Goal: Find contact information: Find contact information

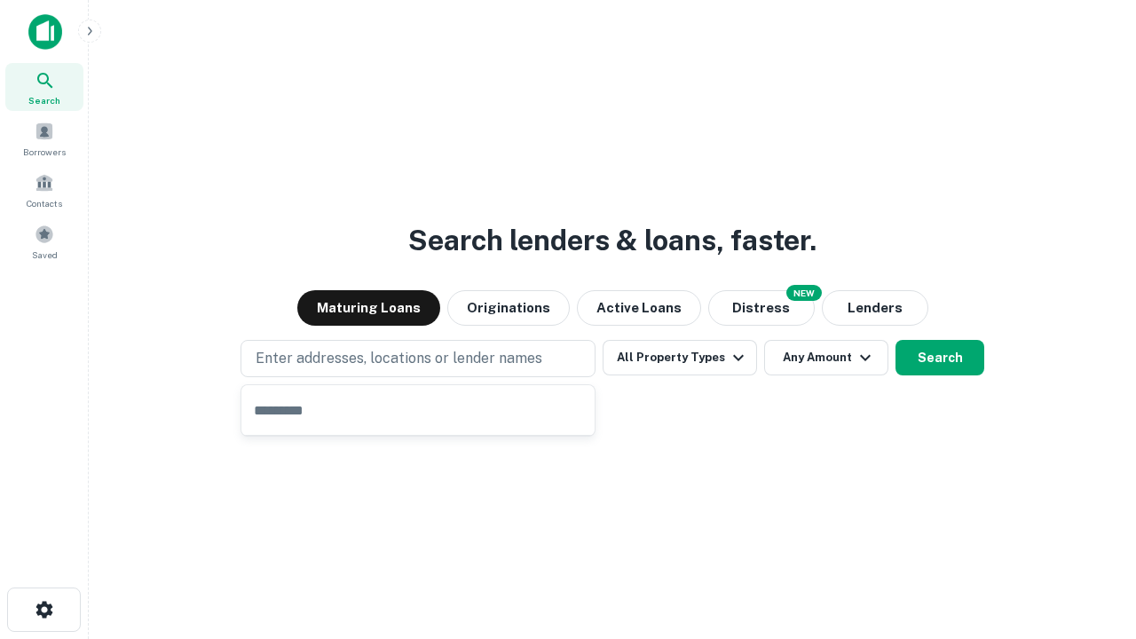
type input "**********"
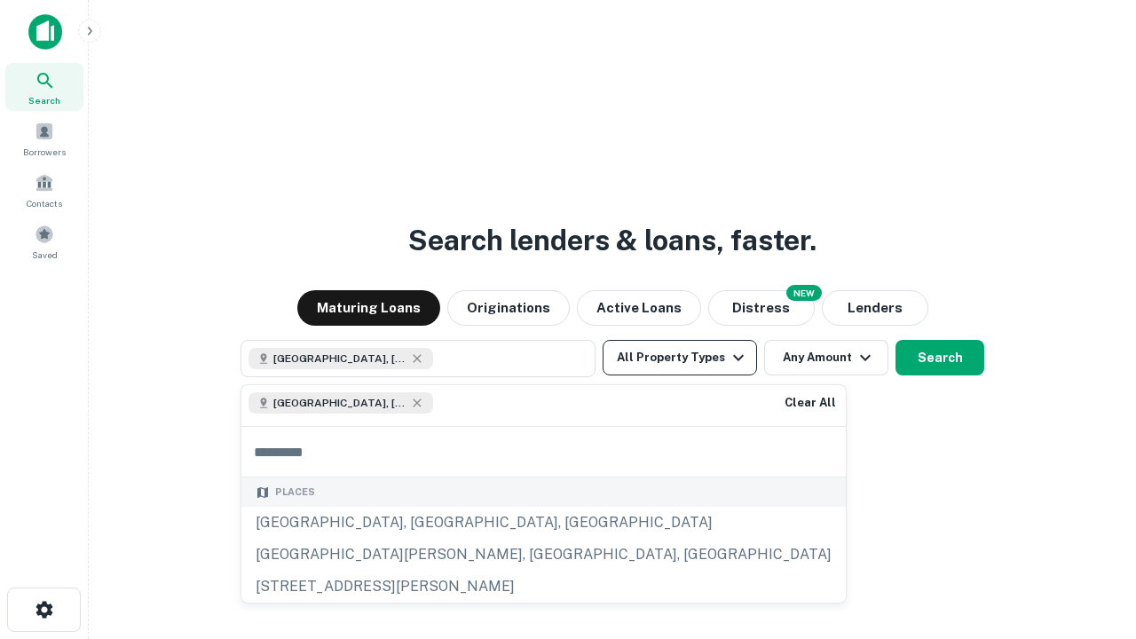
click at [680, 358] on button "All Property Types" at bounding box center [679, 357] width 154 height 35
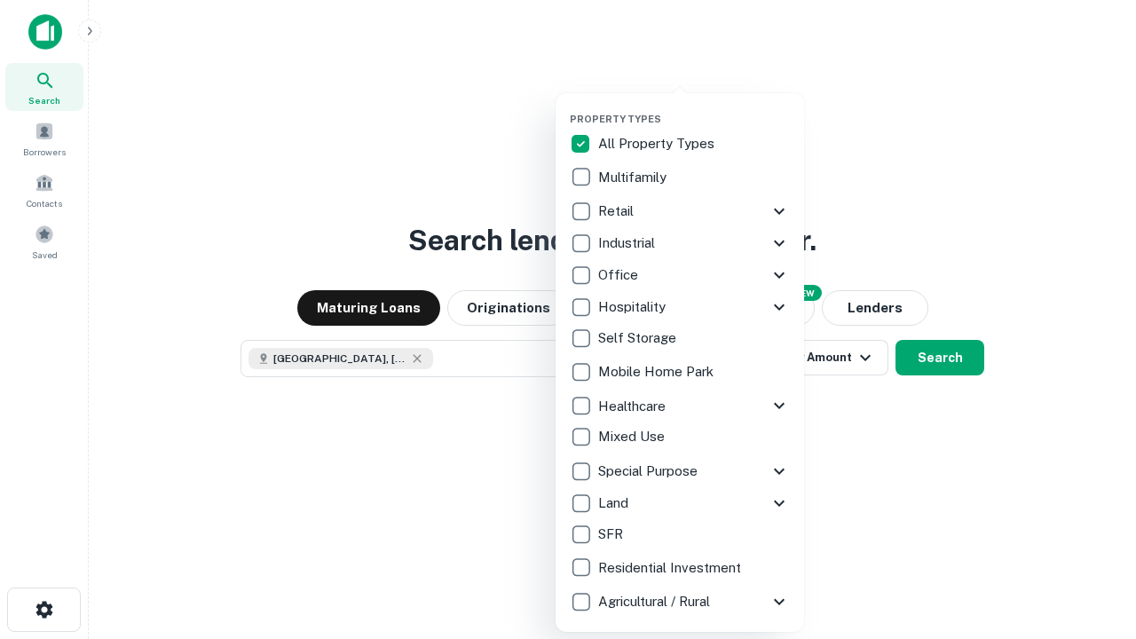
click at [694, 107] on button "button" at bounding box center [694, 107] width 248 height 1
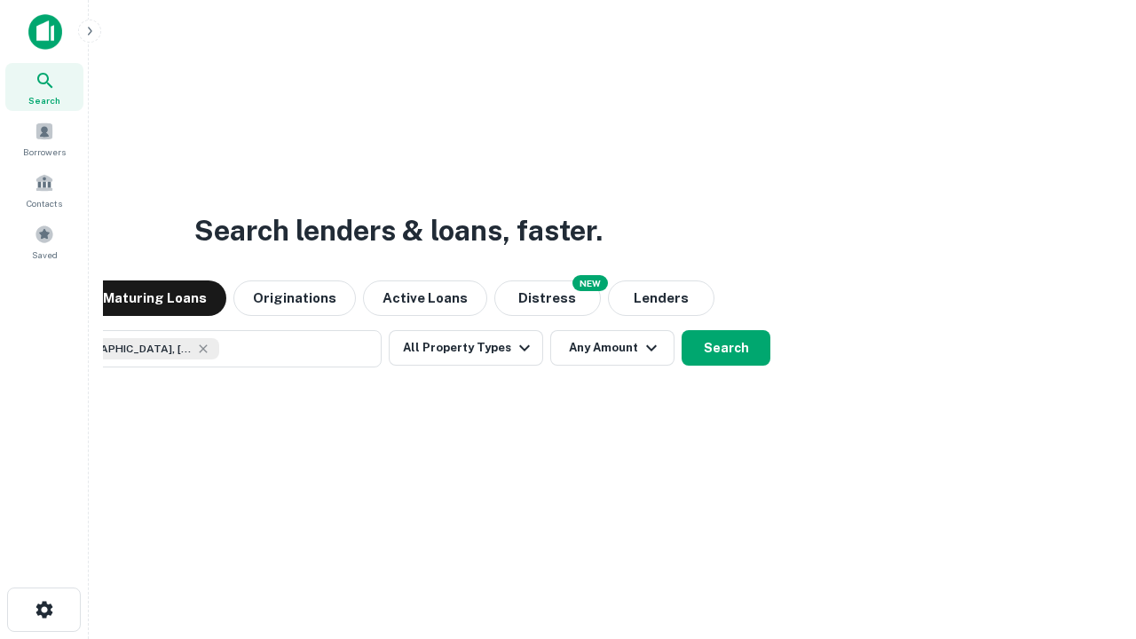
scroll to position [28, 0]
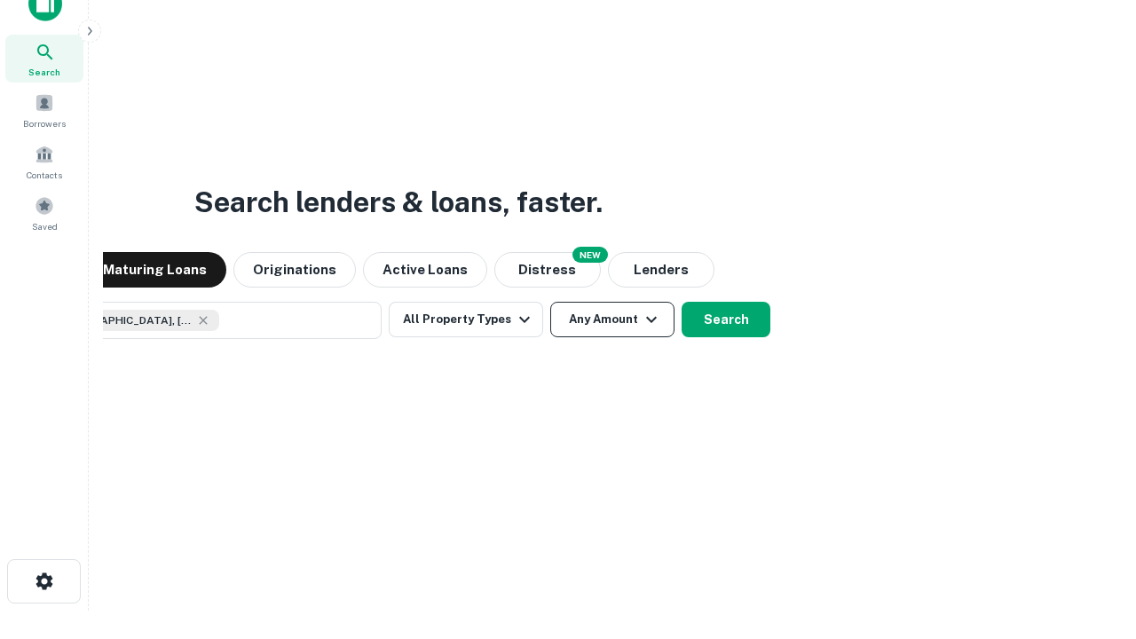
click at [550, 302] on button "Any Amount" at bounding box center [612, 319] width 124 height 35
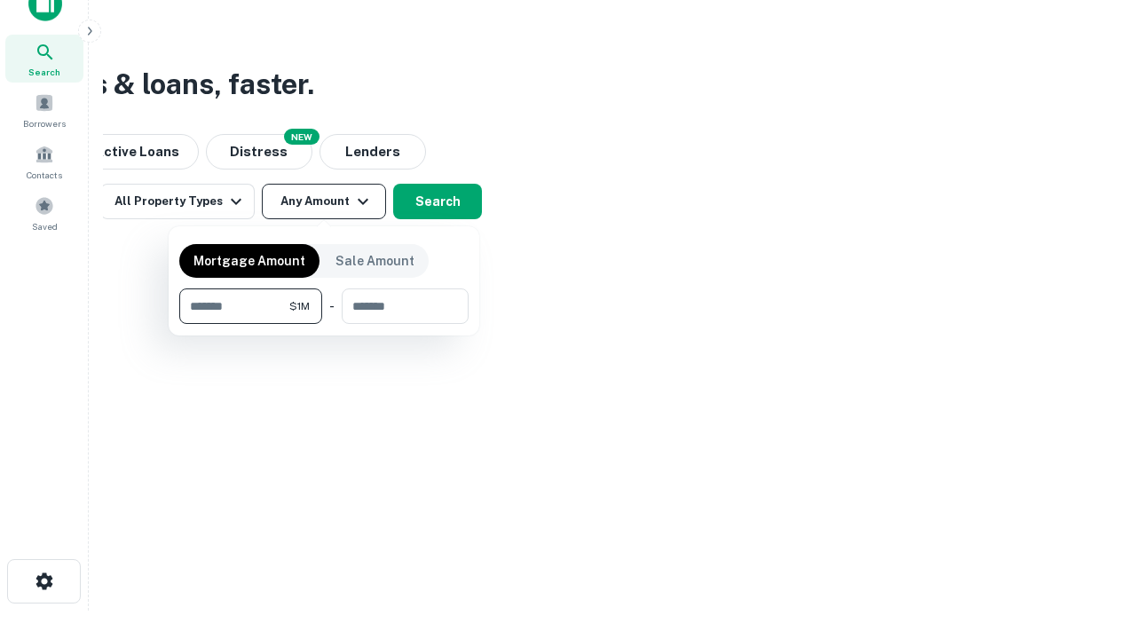
type input "*******"
click at [324, 324] on button "button" at bounding box center [323, 324] width 289 height 1
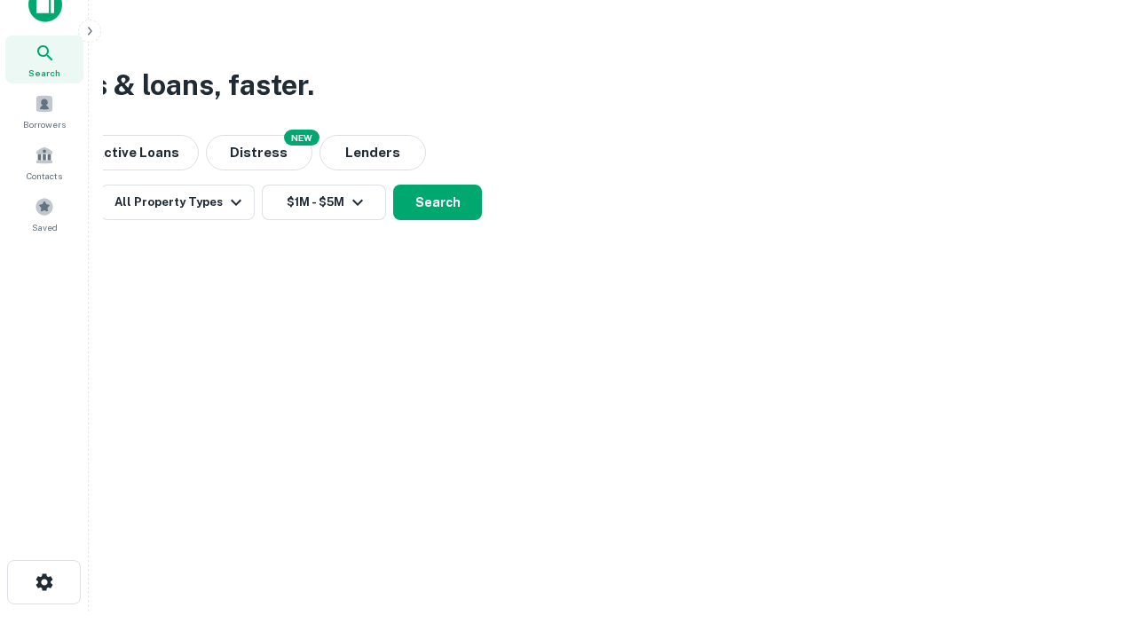
scroll to position [10, 327]
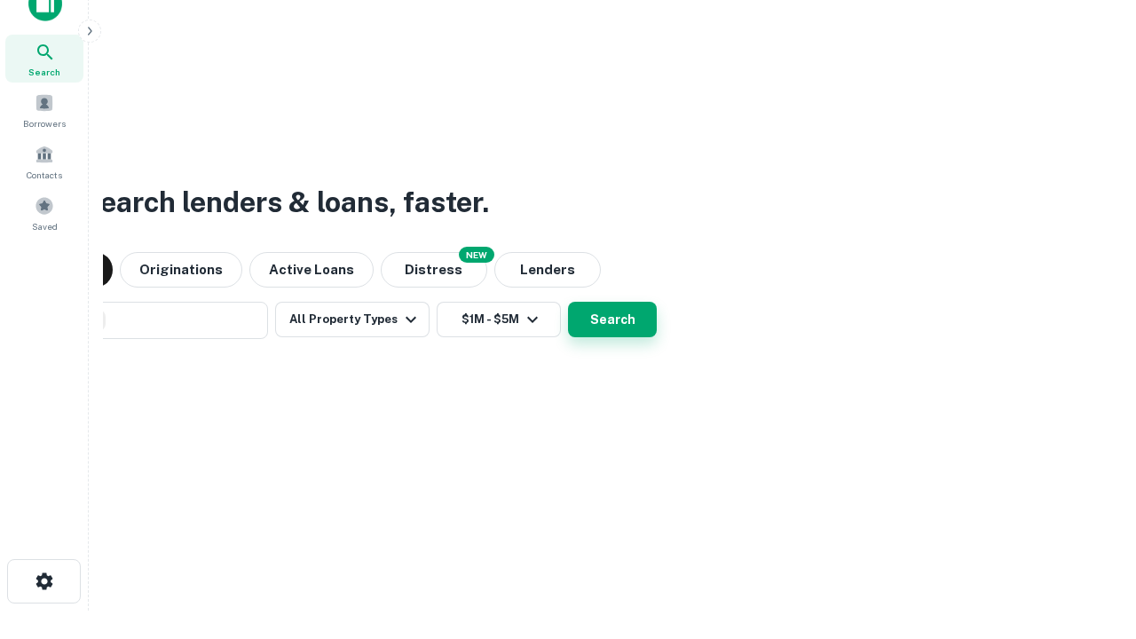
click at [568, 302] on button "Search" at bounding box center [612, 319] width 89 height 35
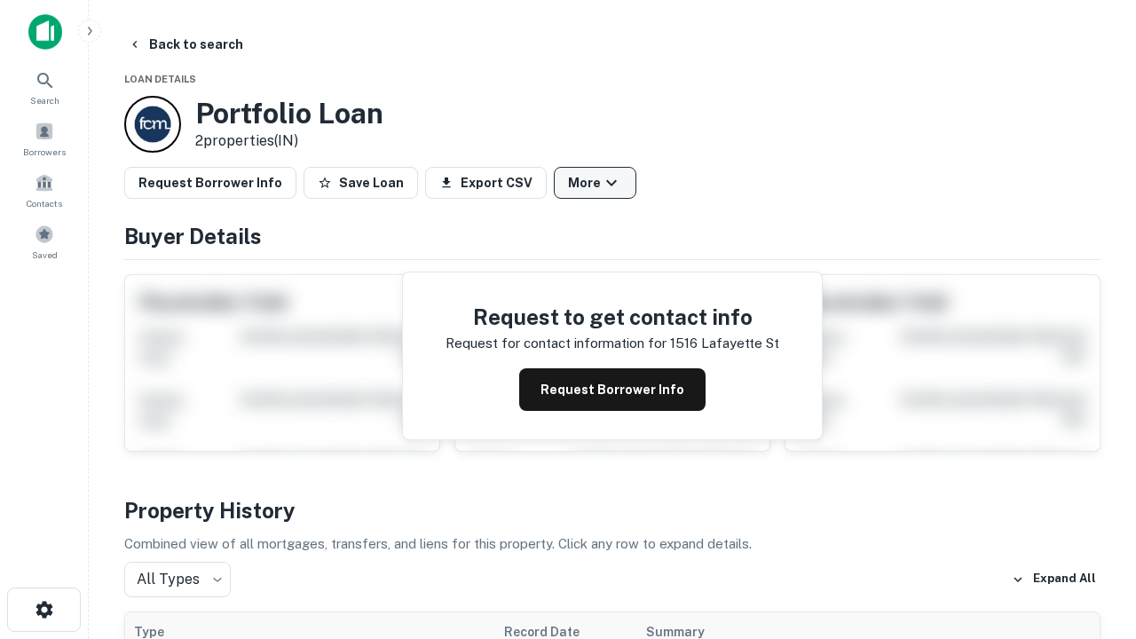
click at [594, 183] on button "More" at bounding box center [595, 183] width 83 height 32
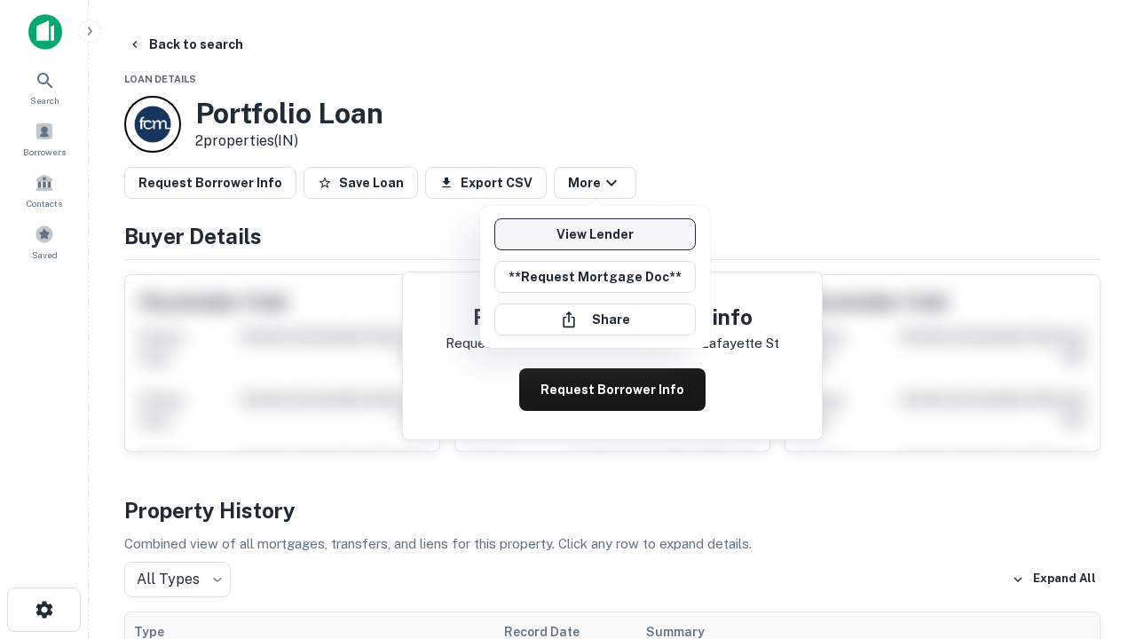
click at [594, 234] on link "View Lender" at bounding box center [594, 234] width 201 height 32
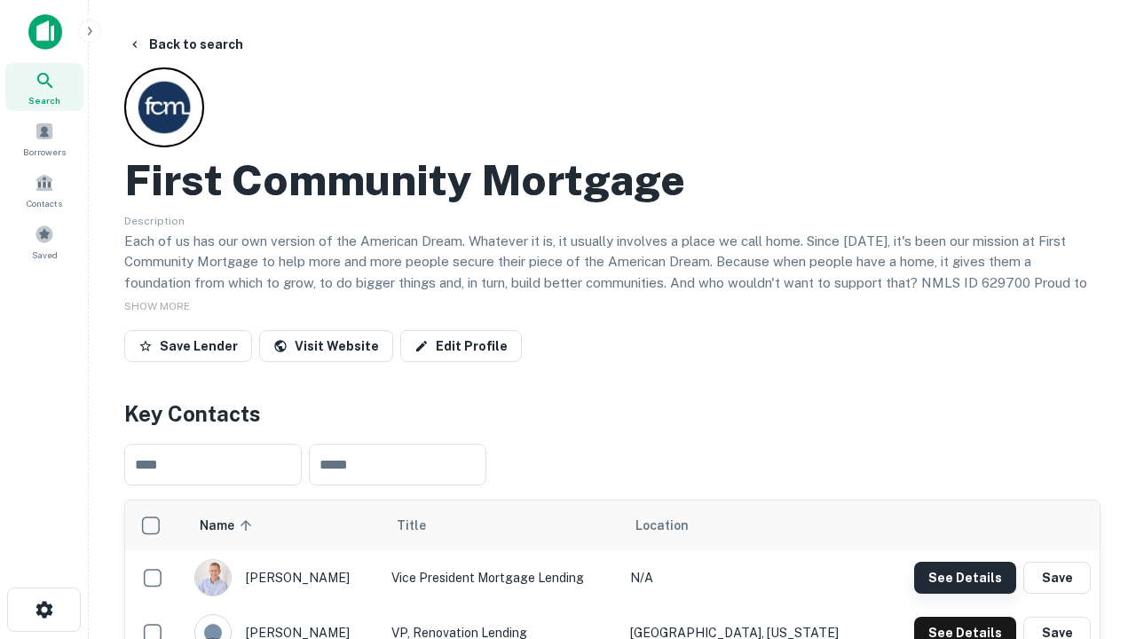
click at [965, 577] on button "See Details" at bounding box center [965, 578] width 102 height 32
click at [43, 610] on icon "button" at bounding box center [44, 609] width 21 height 21
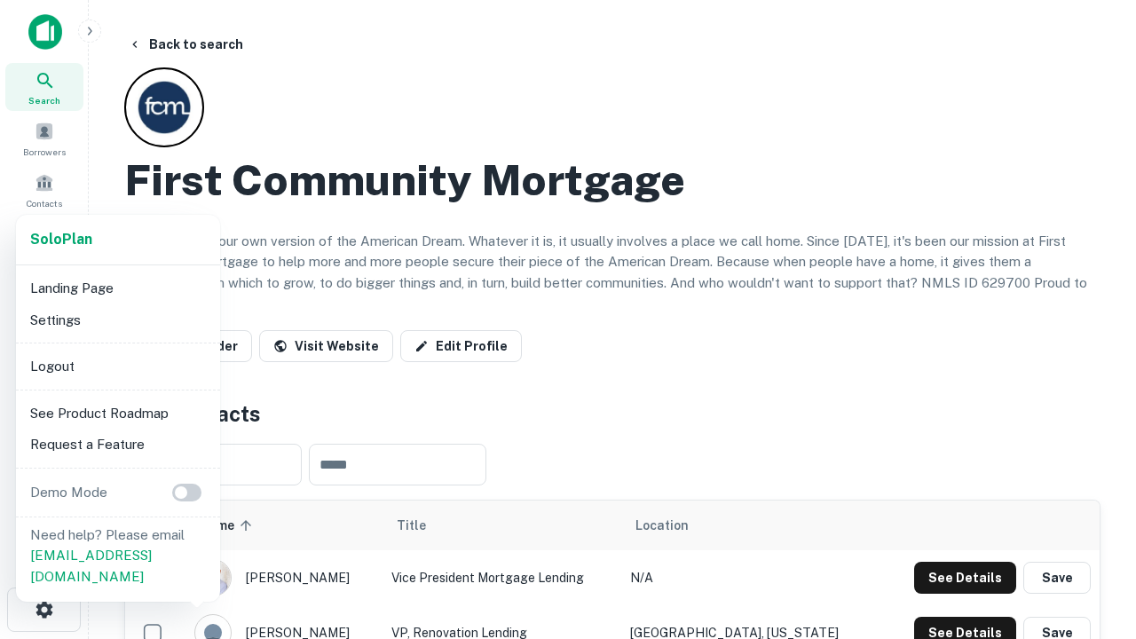
click at [117, 366] on li "Logout" at bounding box center [118, 366] width 190 height 32
